Goal: Task Accomplishment & Management: Manage account settings

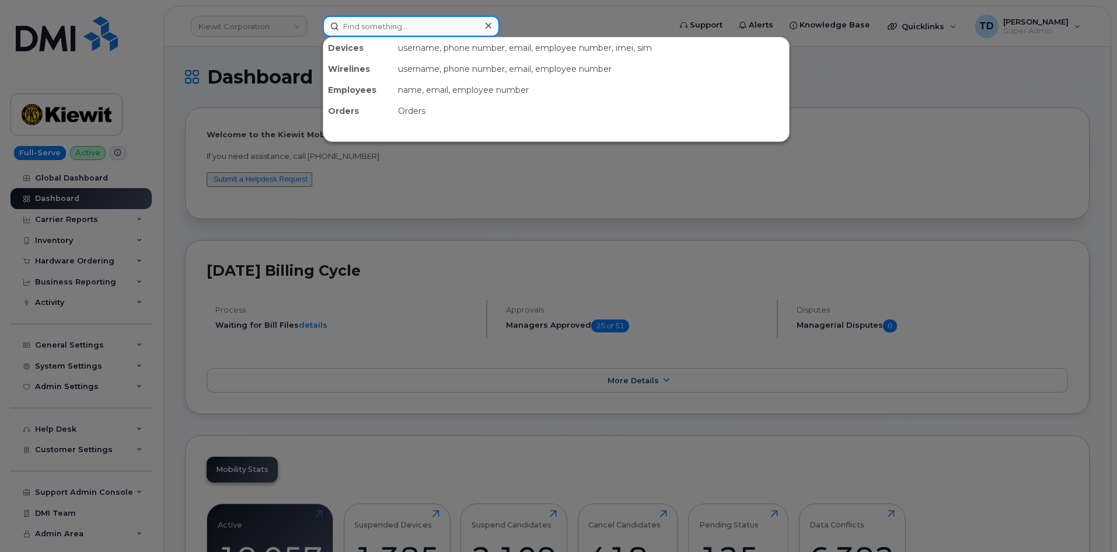
click at [358, 28] on input at bounding box center [411, 26] width 177 height 21
click at [401, 27] on input at bounding box center [411, 26] width 177 height 21
paste input "9804979168"
type input "9804979168"
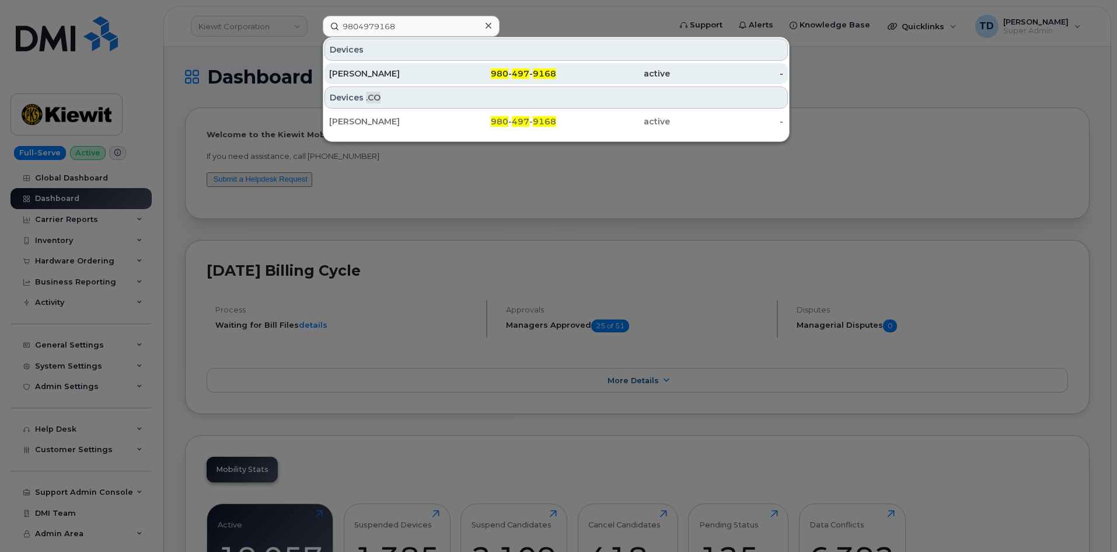
click at [631, 83] on div "active" at bounding box center [613, 73] width 114 height 21
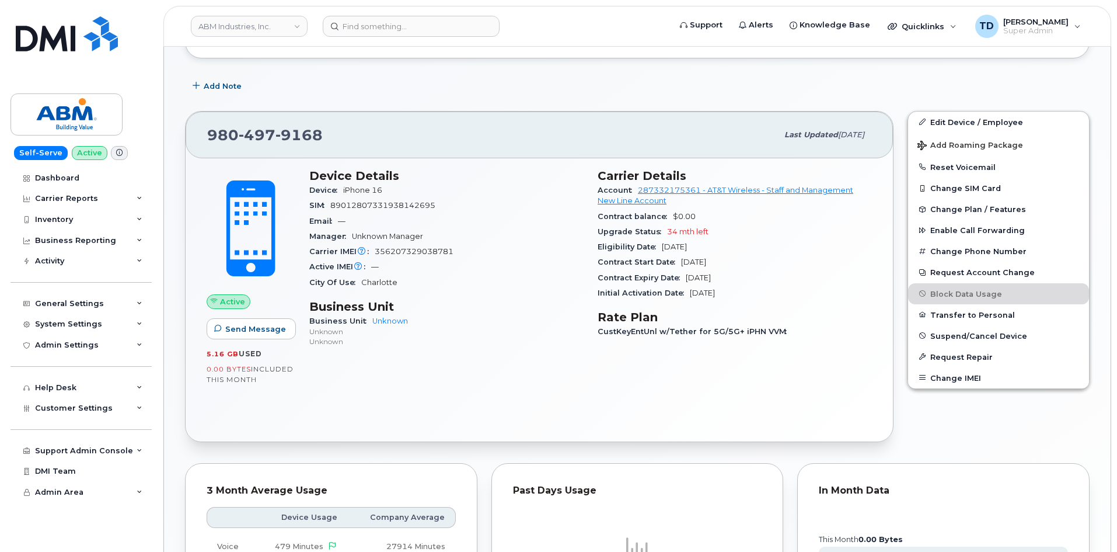
scroll to position [165, 0]
click at [471, 32] on input at bounding box center [411, 26] width 177 height 21
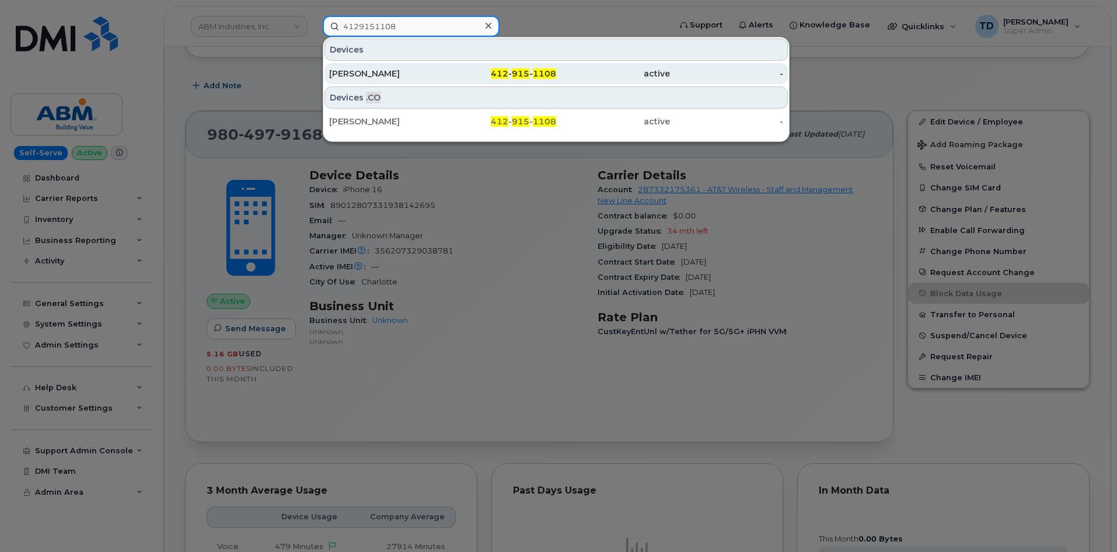
type input "4129151108"
click at [468, 78] on div "412 - 915 - 1108" at bounding box center [500, 74] width 114 height 12
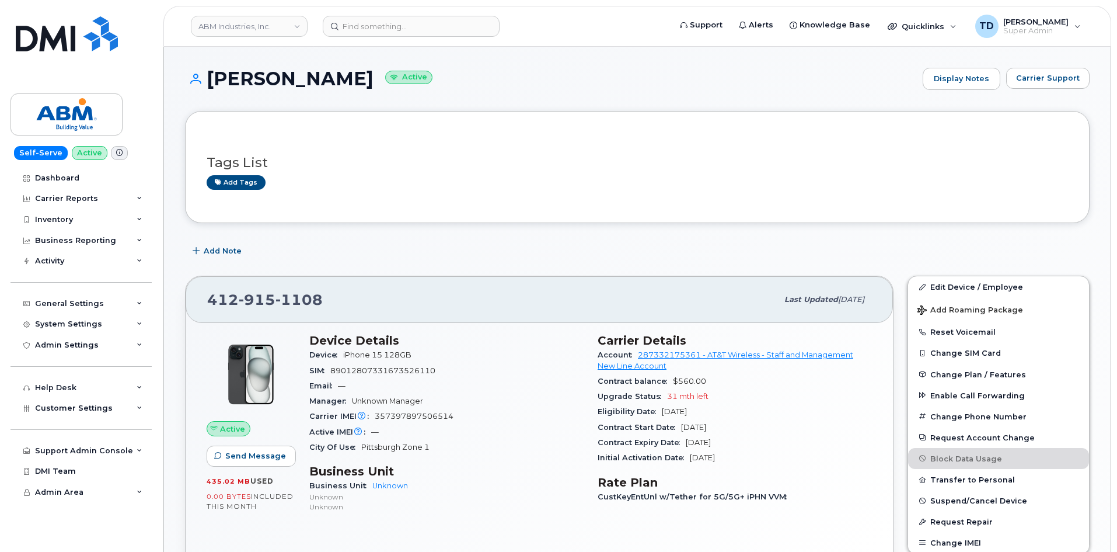
click at [319, 81] on h1 "[PERSON_NAME] Active" at bounding box center [551, 78] width 732 height 20
click at [319, 81] on h1 "SARAH HARTMANN Active" at bounding box center [551, 78] width 732 height 20
click at [359, 141] on div "Tags List Add tags" at bounding box center [638, 167] width 862 height 69
drag, startPoint x: 419, startPoint y: 358, endPoint x: 346, endPoint y: 361, distance: 73.1
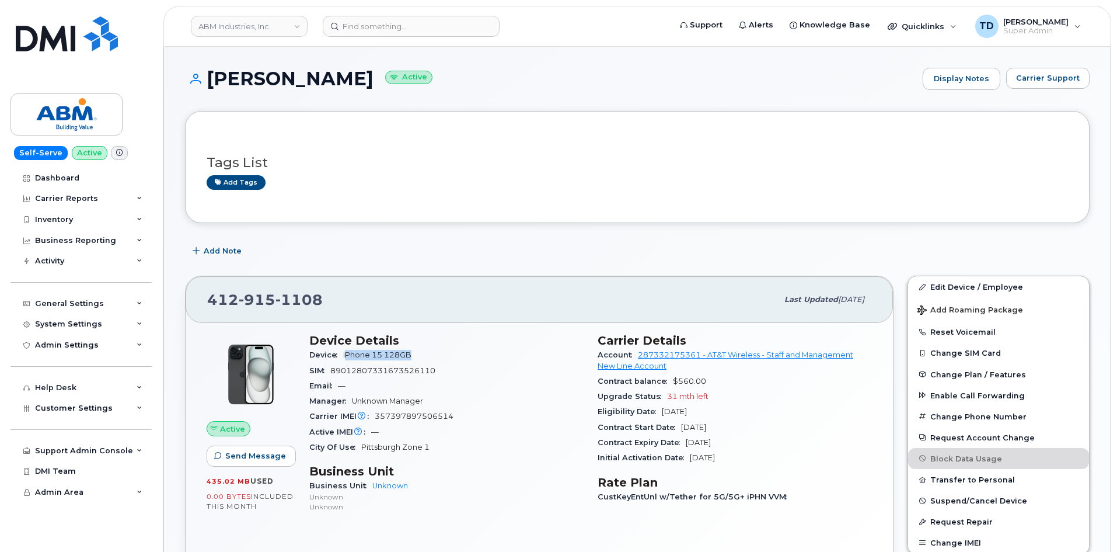
click at [346, 361] on div "Device iPhone 15 128GB" at bounding box center [446, 354] width 274 height 15
click at [417, 353] on div "Device iPhone 15 128GB" at bounding box center [446, 354] width 274 height 15
click at [417, 354] on div "Device iPhone 15 128GB" at bounding box center [446, 354] width 274 height 15
drag, startPoint x: 417, startPoint y: 354, endPoint x: 358, endPoint y: 355, distance: 59.0
click at [358, 355] on div "Device iPhone 15 128GB" at bounding box center [446, 354] width 274 height 15
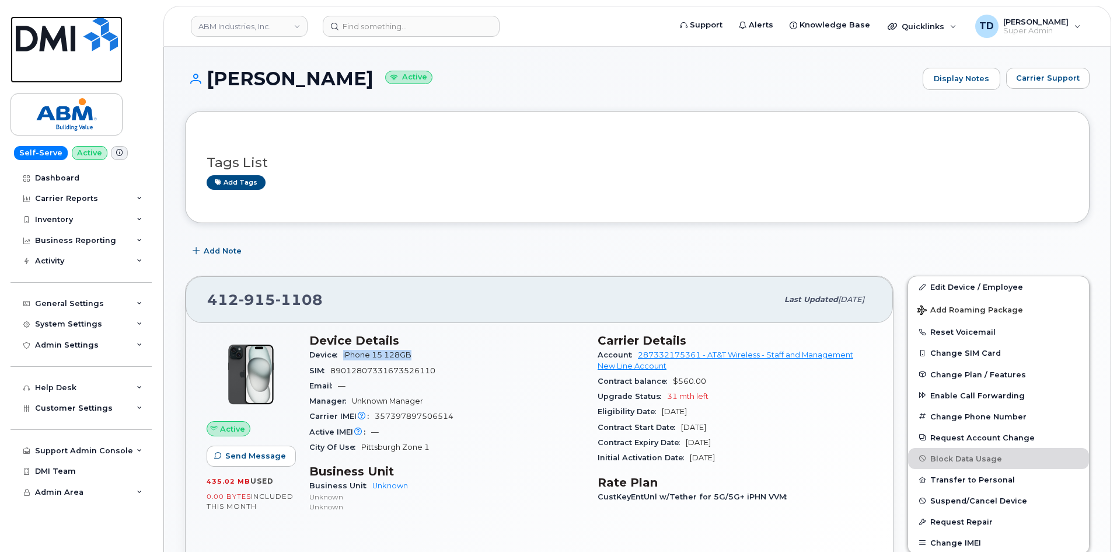
click at [28, 49] on img at bounding box center [67, 33] width 102 height 35
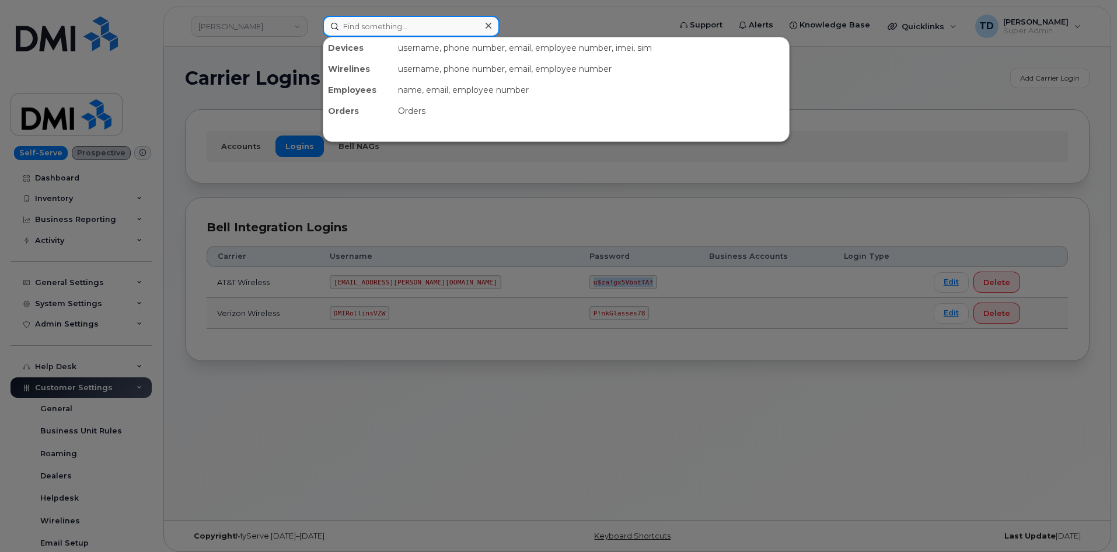
click at [432, 23] on input at bounding box center [411, 26] width 177 height 21
paste input "7043406541"
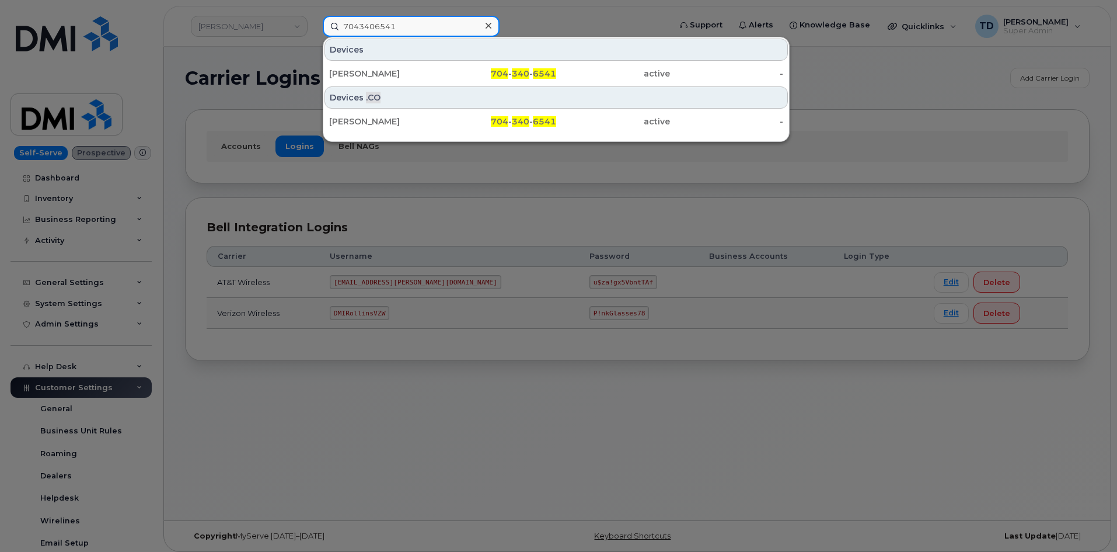
drag, startPoint x: 416, startPoint y: 26, endPoint x: 259, endPoint y: 31, distance: 156.6
click at [314, 30] on div "7043406541 Devices YAIZA FRANCO 704 - 340 - 6541 active - Devices .CO Yaiza Fra…" at bounding box center [493, 26] width 358 height 21
paste input "9804979168"
type input "9804979168"
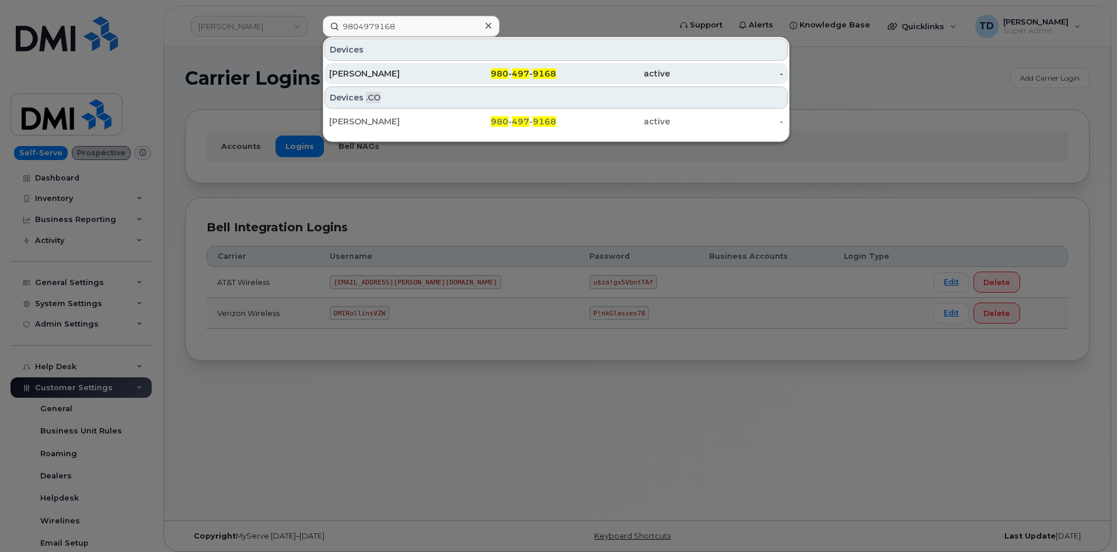
click at [659, 66] on div "active" at bounding box center [613, 73] width 114 height 21
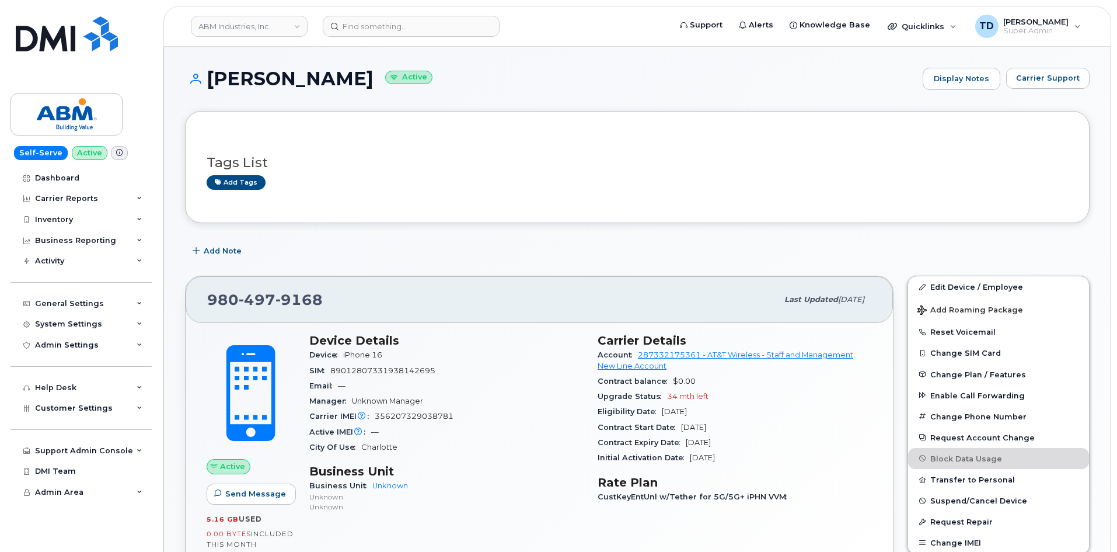
click at [266, 293] on span "497" at bounding box center [257, 300] width 37 height 18
click at [265, 290] on div "980 497 9168" at bounding box center [492, 299] width 570 height 25
click at [265, 293] on div "980 497 9168" at bounding box center [492, 299] width 570 height 25
click at [265, 293] on span "497" at bounding box center [257, 300] width 37 height 18
click at [265, 294] on span "497" at bounding box center [257, 300] width 37 height 18
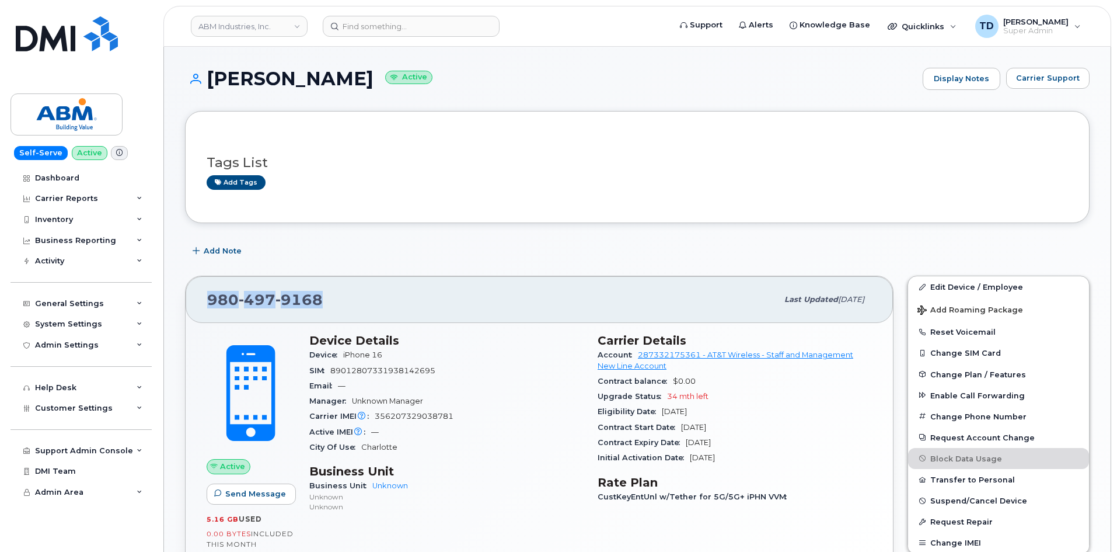
click at [265, 297] on span "497" at bounding box center [257, 300] width 37 height 18
click at [280, 294] on span "9168" at bounding box center [299, 300] width 47 height 18
drag, startPoint x: 25, startPoint y: 48, endPoint x: 220, endPoint y: 9, distance: 198.2
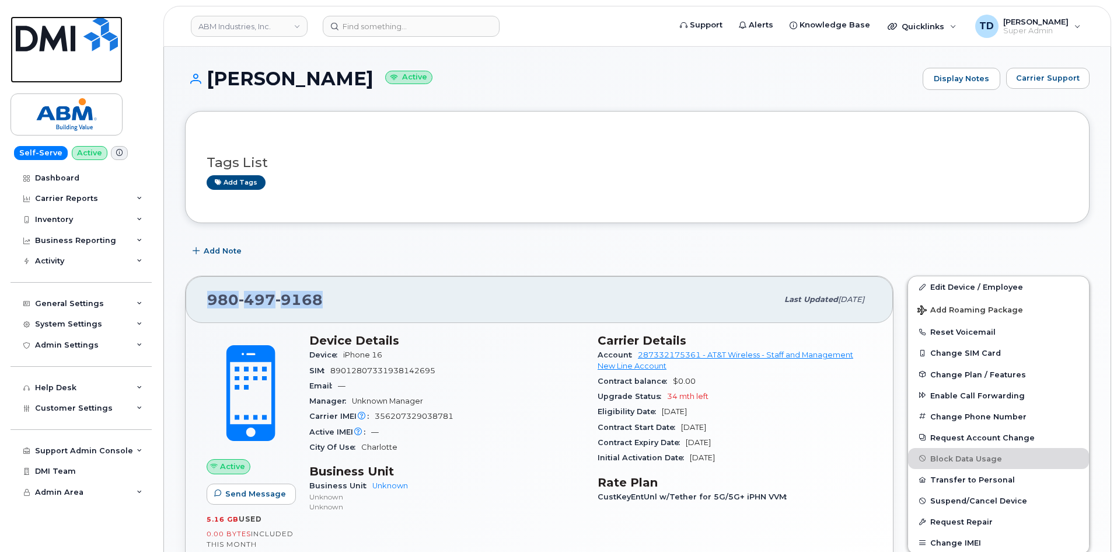
click at [26, 48] on img at bounding box center [67, 33] width 102 height 35
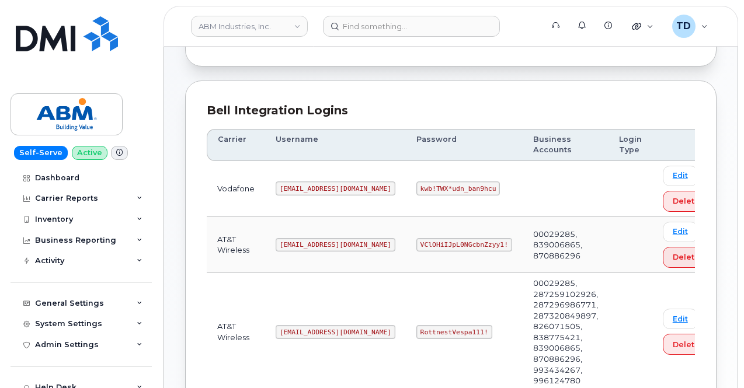
scroll to position [175, 0]
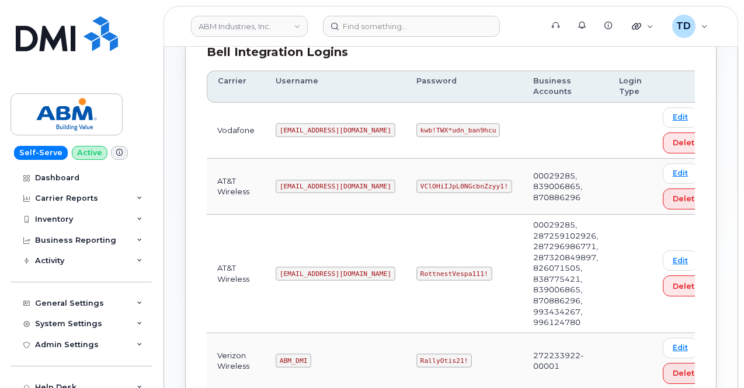
click at [416, 271] on code "RottnestVespa111!" at bounding box center [454, 274] width 76 height 14
click at [417, 270] on code "RottnestVespa111!" at bounding box center [454, 274] width 76 height 14
click at [417, 269] on code "RottnestVespa111!" at bounding box center [454, 274] width 76 height 14
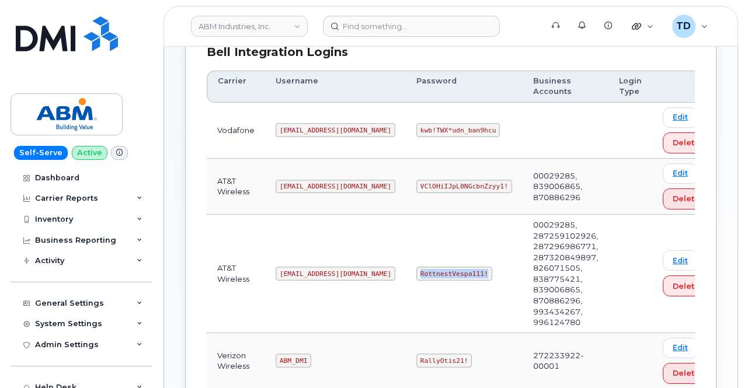
copy code "RottnestVespa111!"
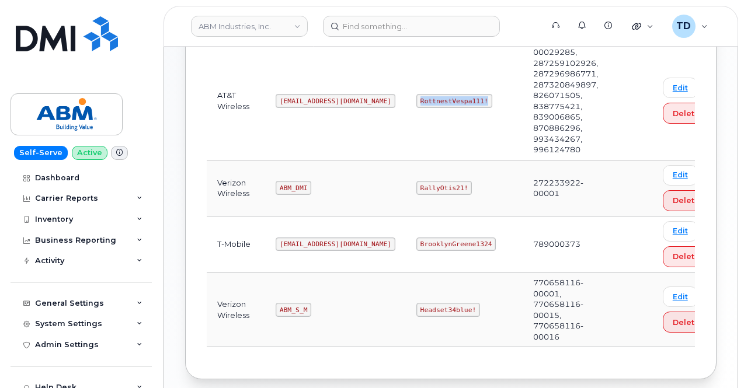
scroll to position [350, 0]
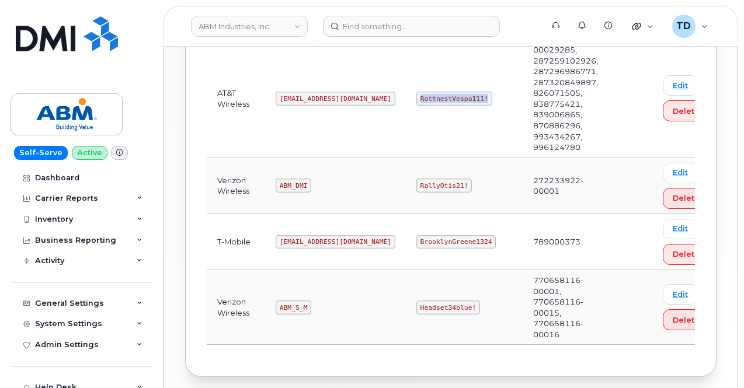
click at [416, 98] on code "RottnestVespa111!" at bounding box center [454, 99] width 76 height 14
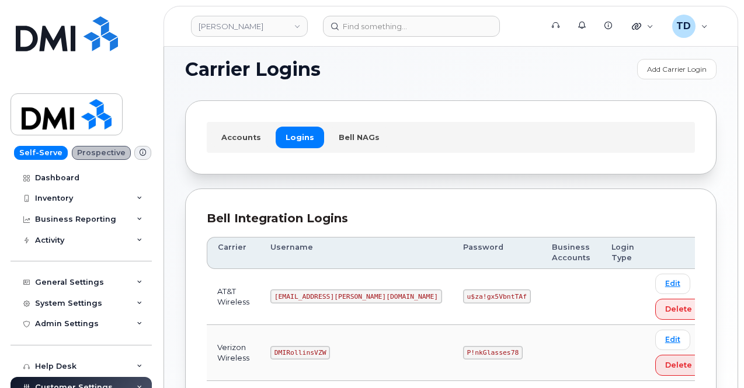
scroll to position [98, 0]
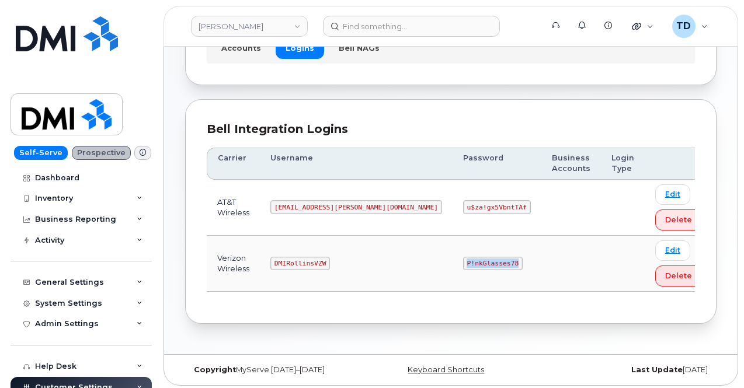
drag, startPoint x: 444, startPoint y: 260, endPoint x: 379, endPoint y: 263, distance: 64.9
click at [379, 263] on tr "Verizon Wireless DMIRollinsVZW P!nkGlasses78 Edit Delete" at bounding box center [460, 264] width 506 height 56
copy tr "P!nkGlasses78"
click at [541, 215] on td at bounding box center [571, 208] width 60 height 56
drag, startPoint x: 56, startPoint y: 43, endPoint x: 141, endPoint y: 3, distance: 94.0
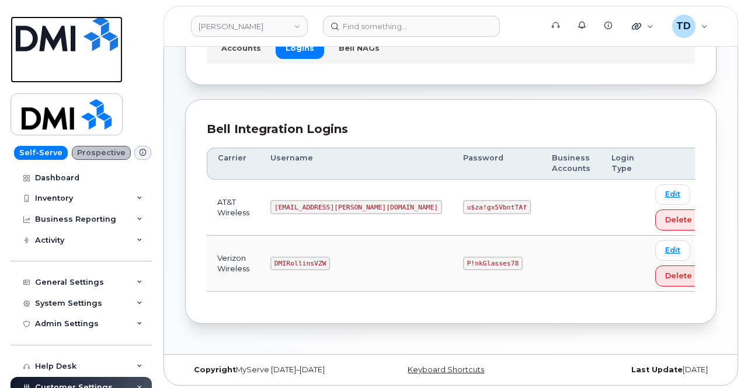
click at [57, 43] on img at bounding box center [67, 33] width 102 height 35
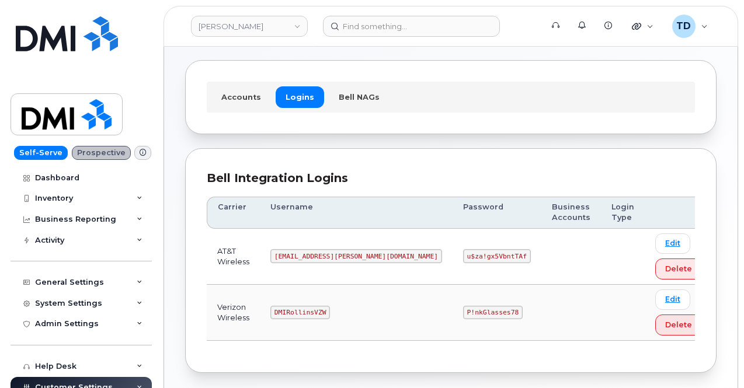
scroll to position [98, 0]
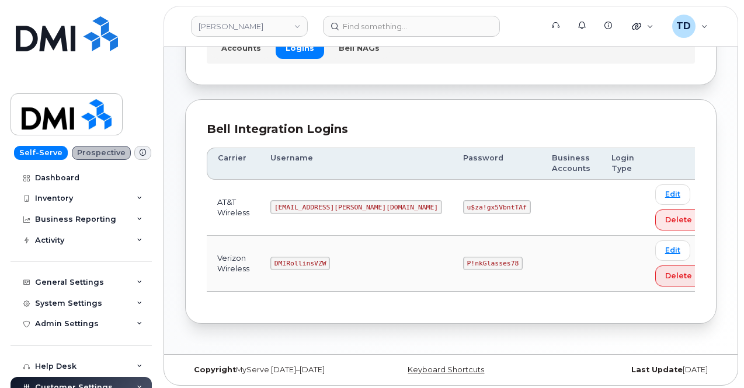
click at [463, 207] on code "u$za!gx5VbntTAf" at bounding box center [497, 207] width 68 height 14
copy code "u$za!gx5VbntTAf"
